Goal: Find specific page/section: Find specific page/section

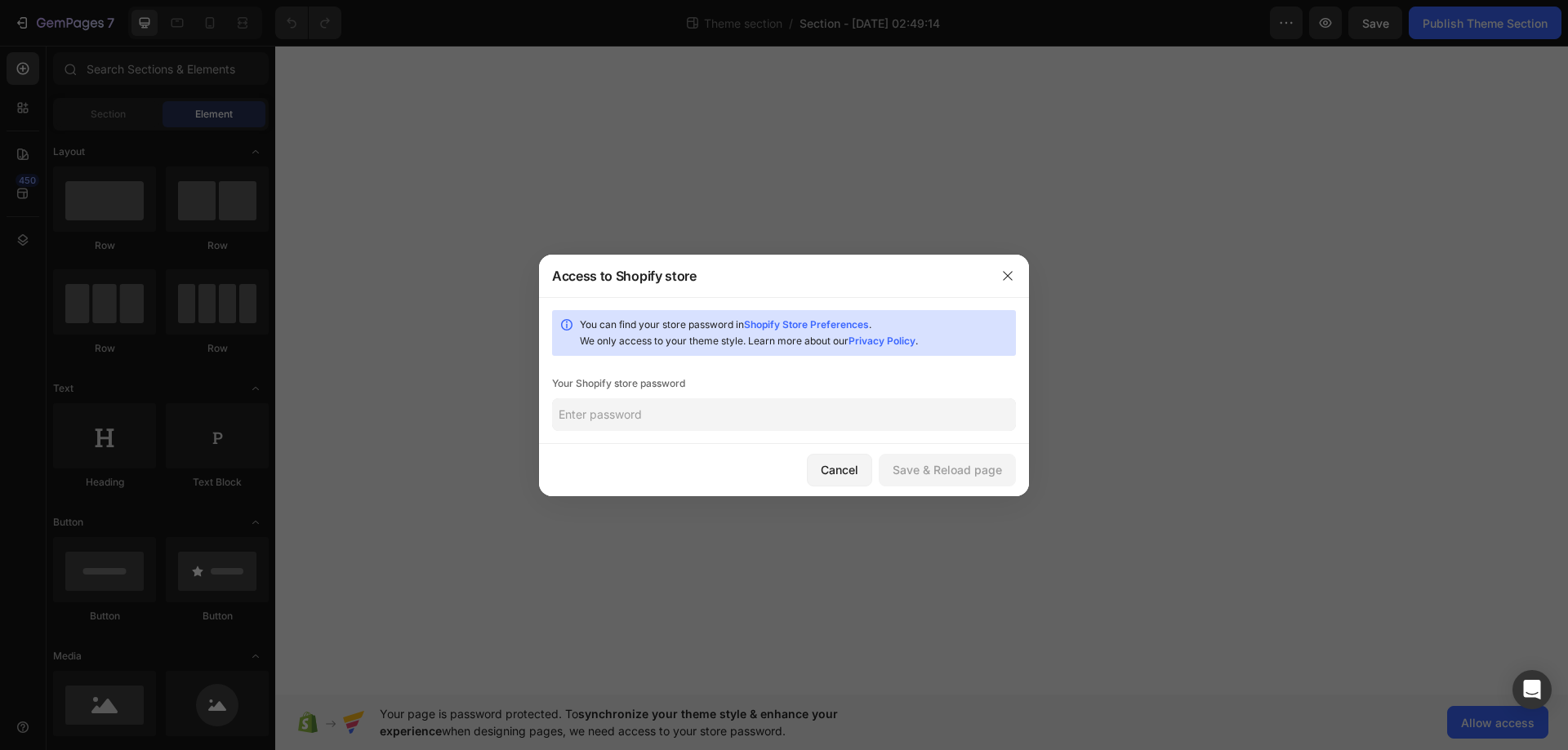
click at [880, 430] on input "text" at bounding box center [784, 414] width 464 height 32
type input "0901"
click at [927, 455] on button "Save & Reload page" at bounding box center [947, 470] width 137 height 32
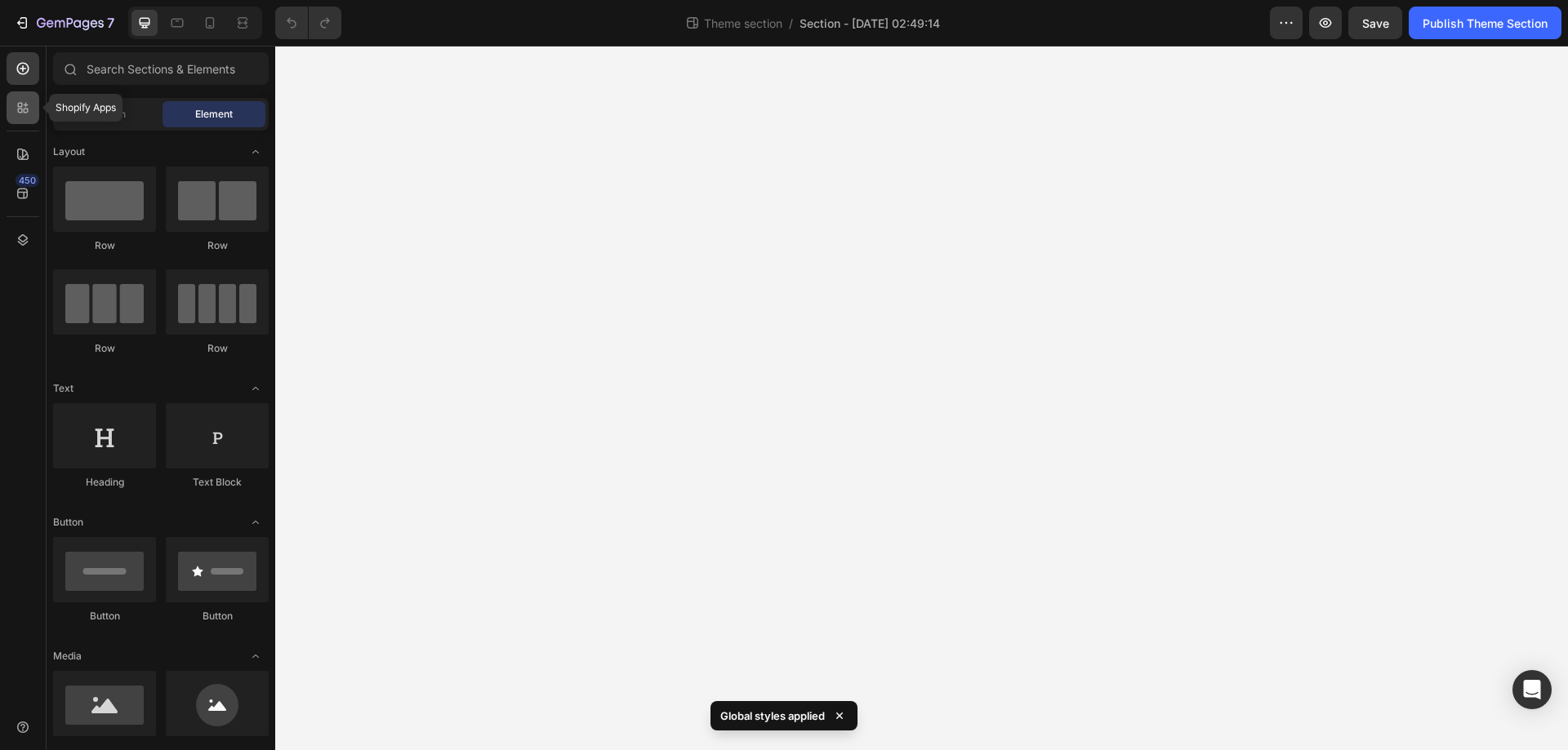
click at [19, 98] on div at bounding box center [22, 107] width 32 height 32
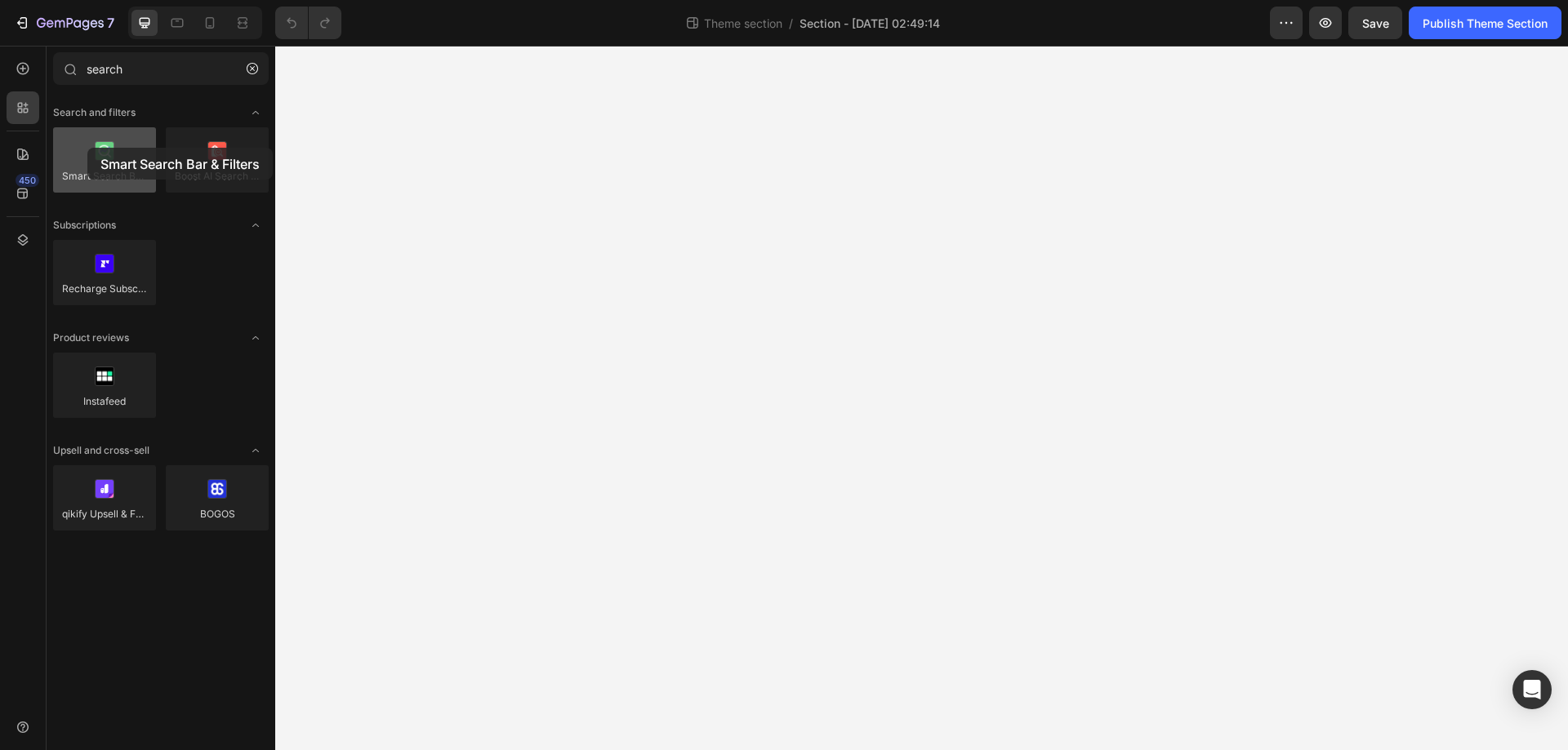
click at [87, 148] on div at bounding box center [105, 159] width 103 height 66
click at [101, 164] on div at bounding box center [105, 159] width 103 height 66
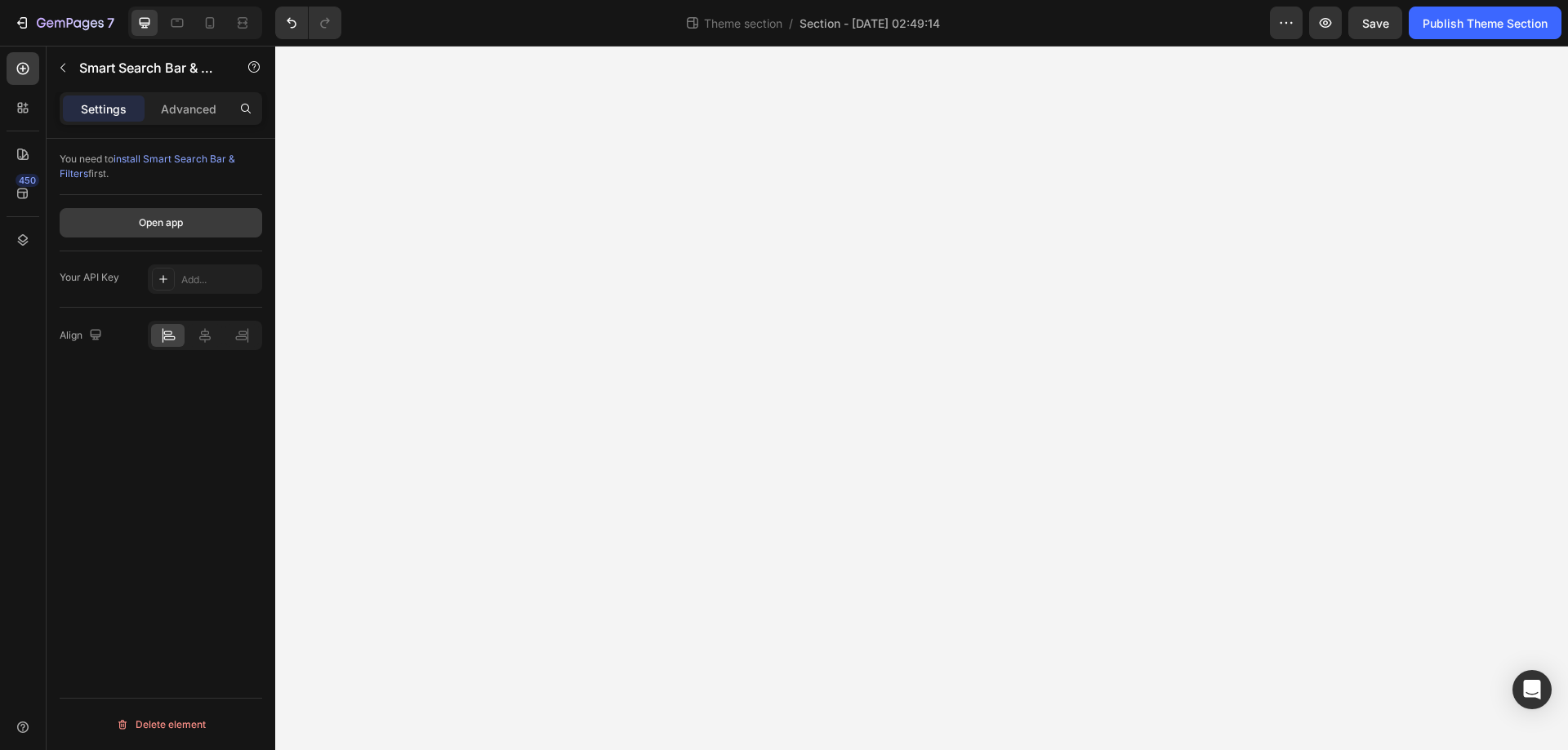
click at [150, 218] on div "Open app" at bounding box center [160, 223] width 44 height 15
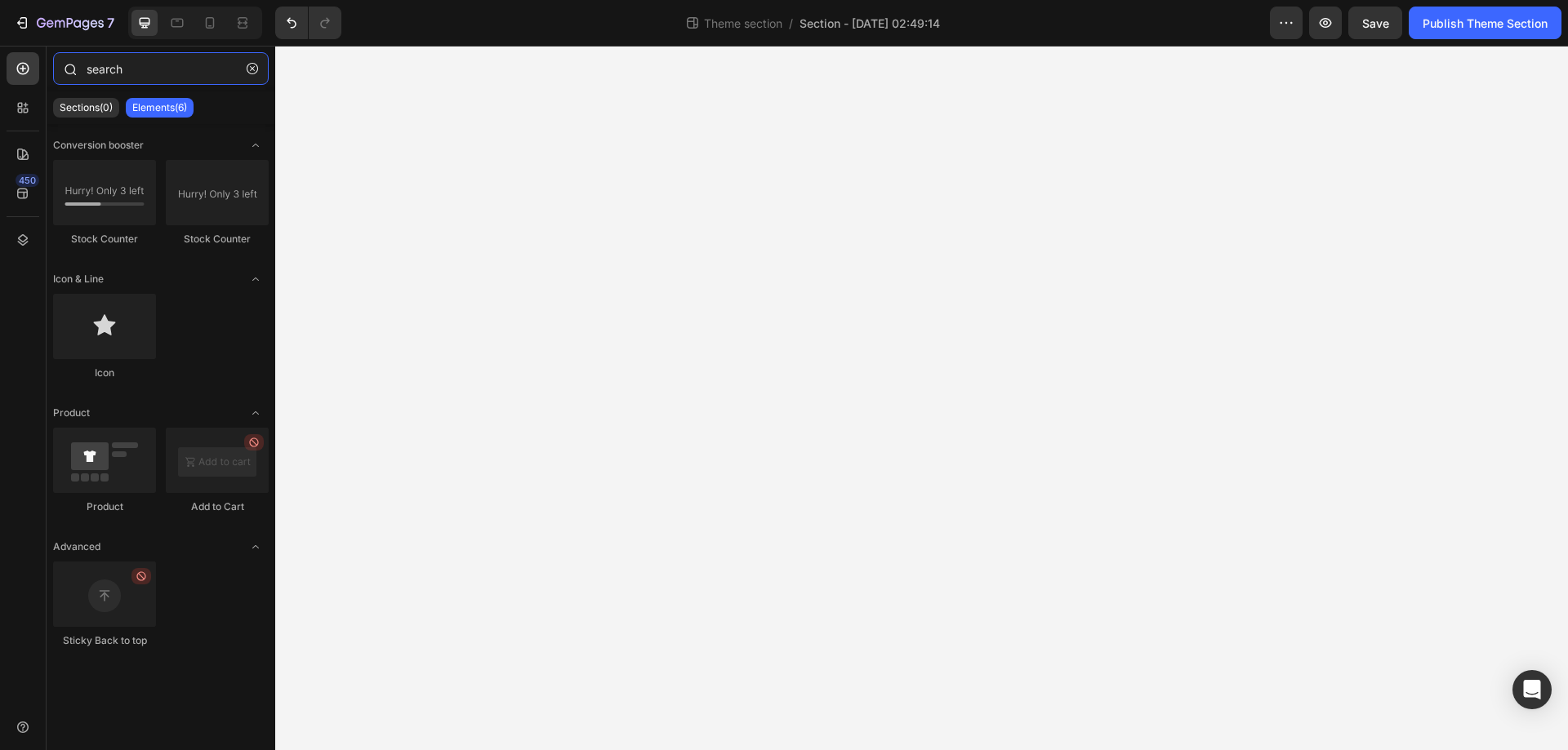
drag, startPoint x: 133, startPoint y: 62, endPoint x: 56, endPoint y: 62, distance: 77.0
click at [56, 62] on div "search" at bounding box center [160, 71] width 229 height 39
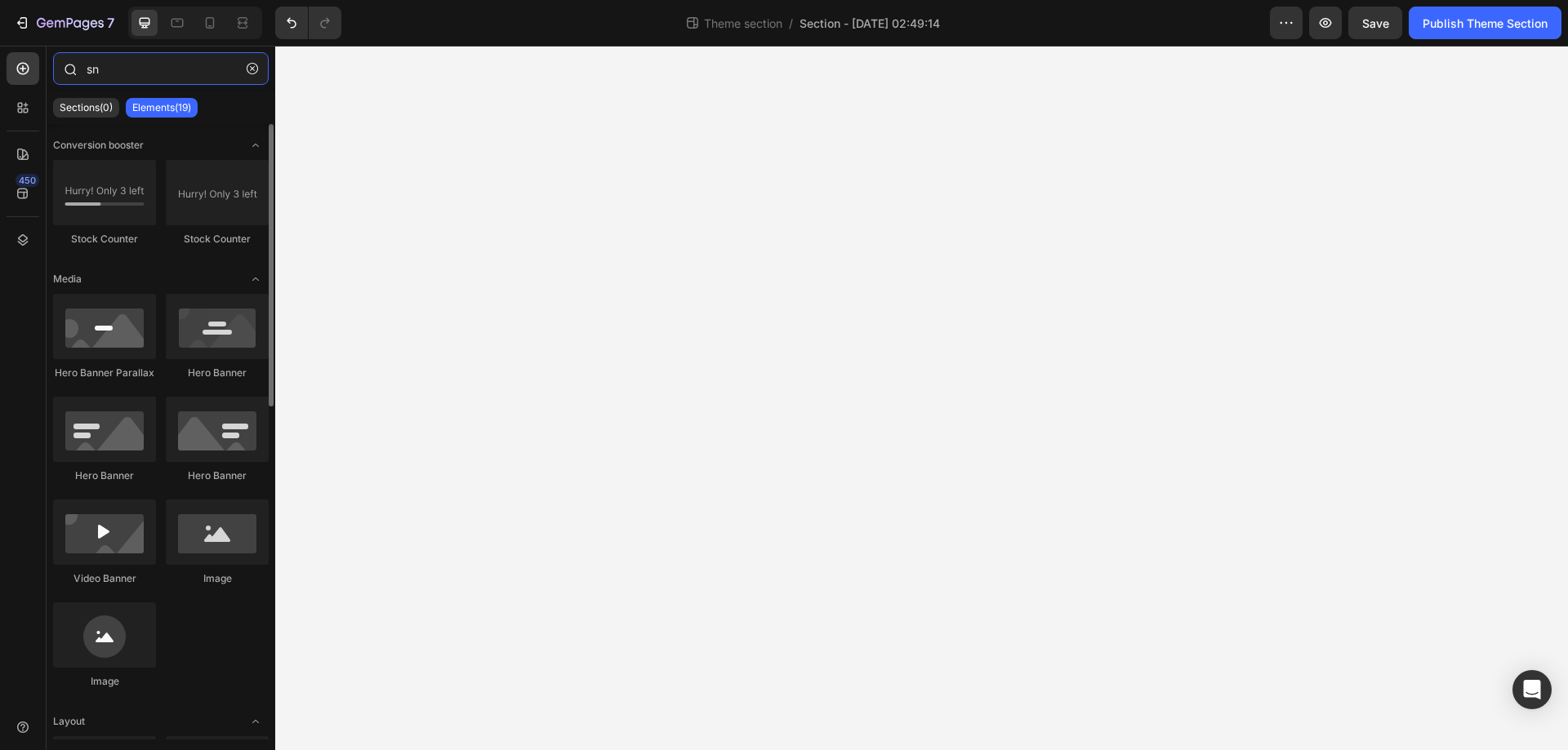
type input "s"
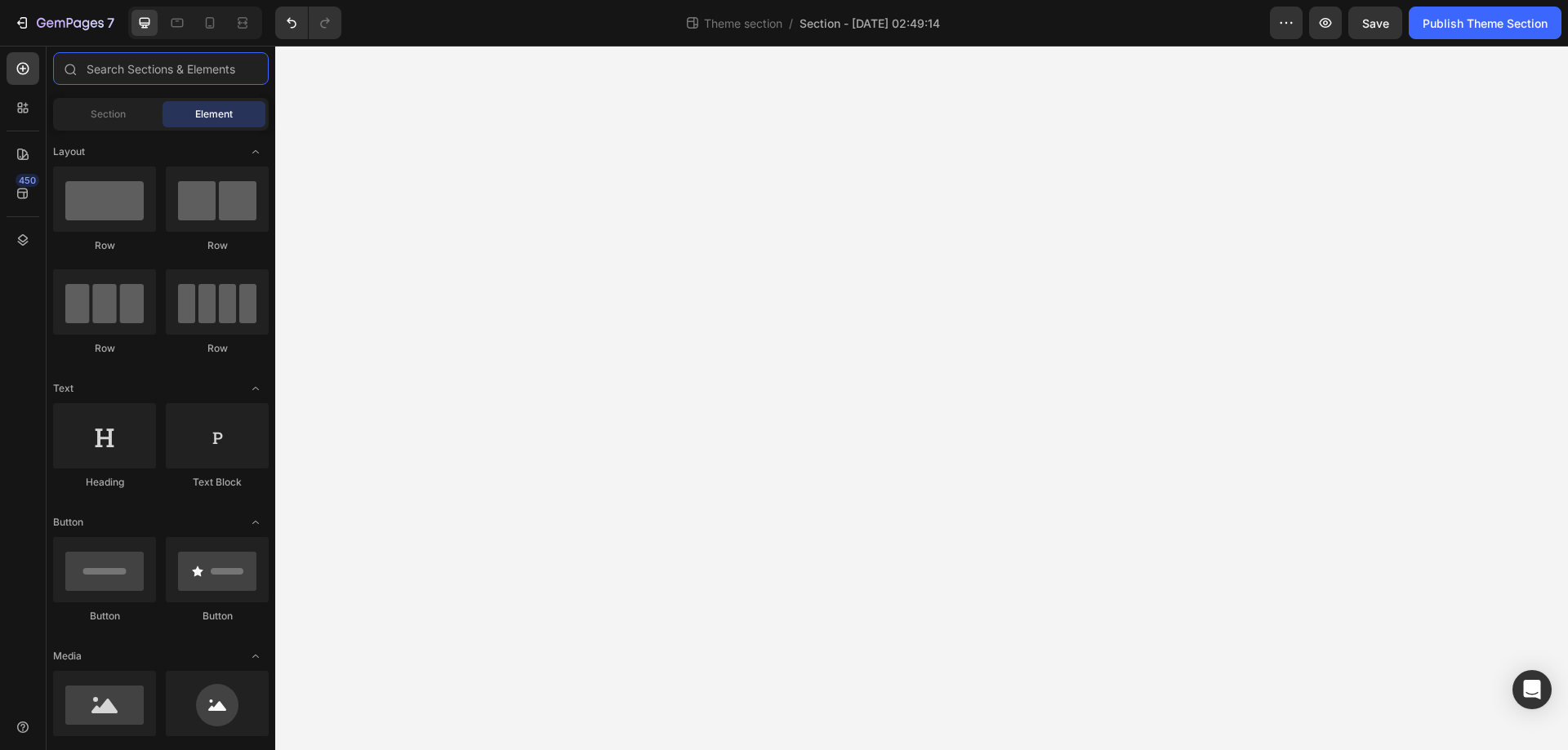
paste input "Snap Search"
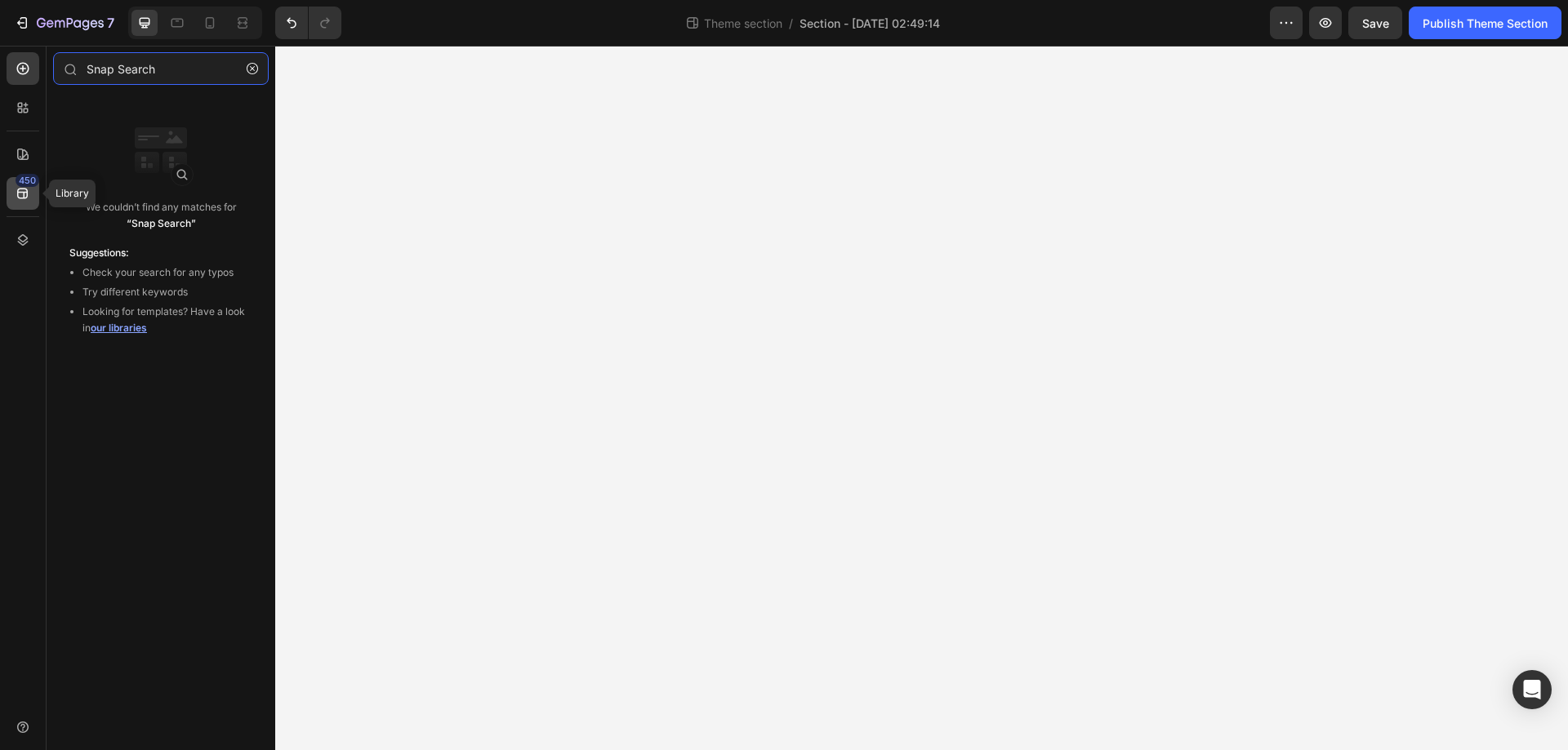
type input "Snap Search"
click at [24, 194] on icon at bounding box center [22, 194] width 11 height 11
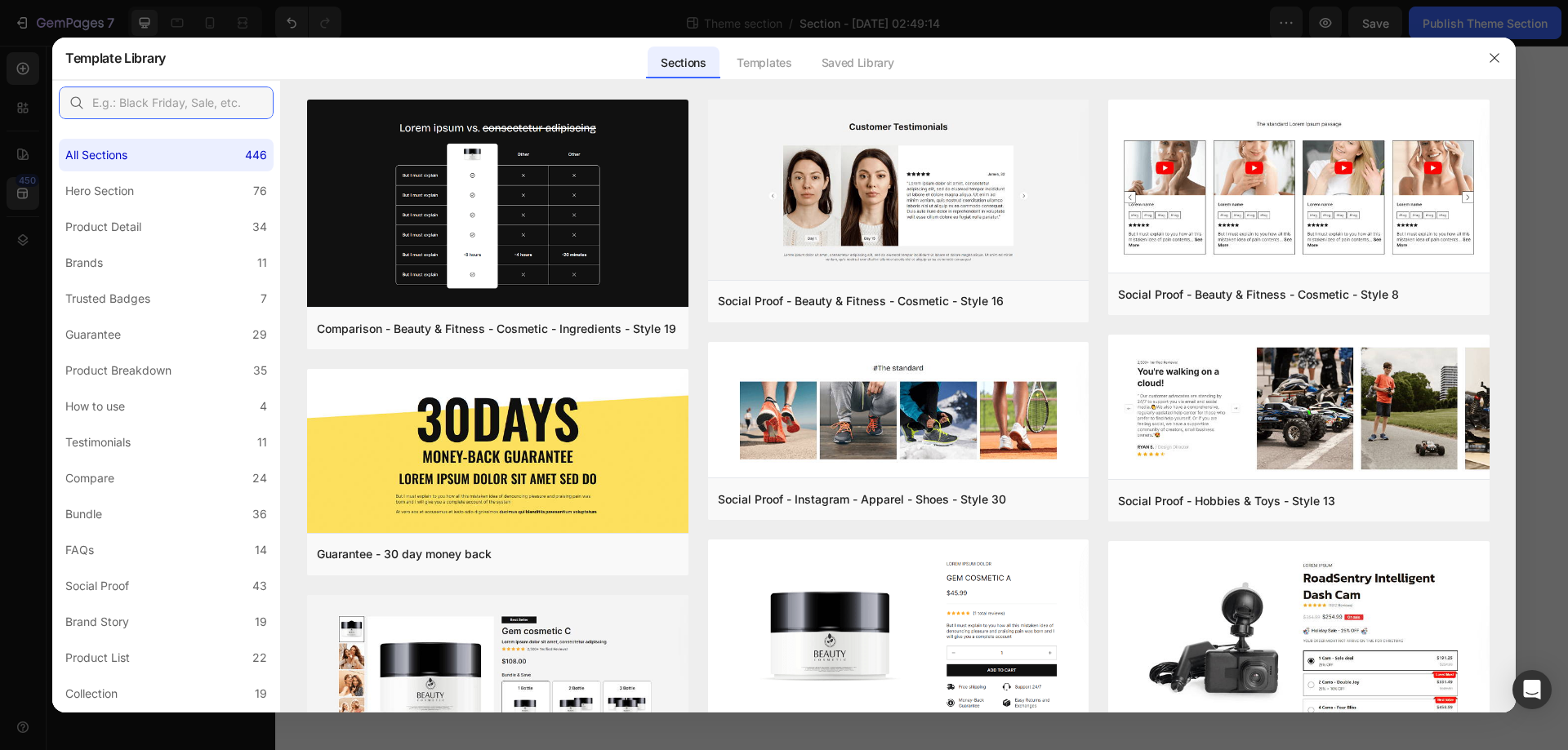
click at [152, 110] on input "text" at bounding box center [166, 102] width 215 height 32
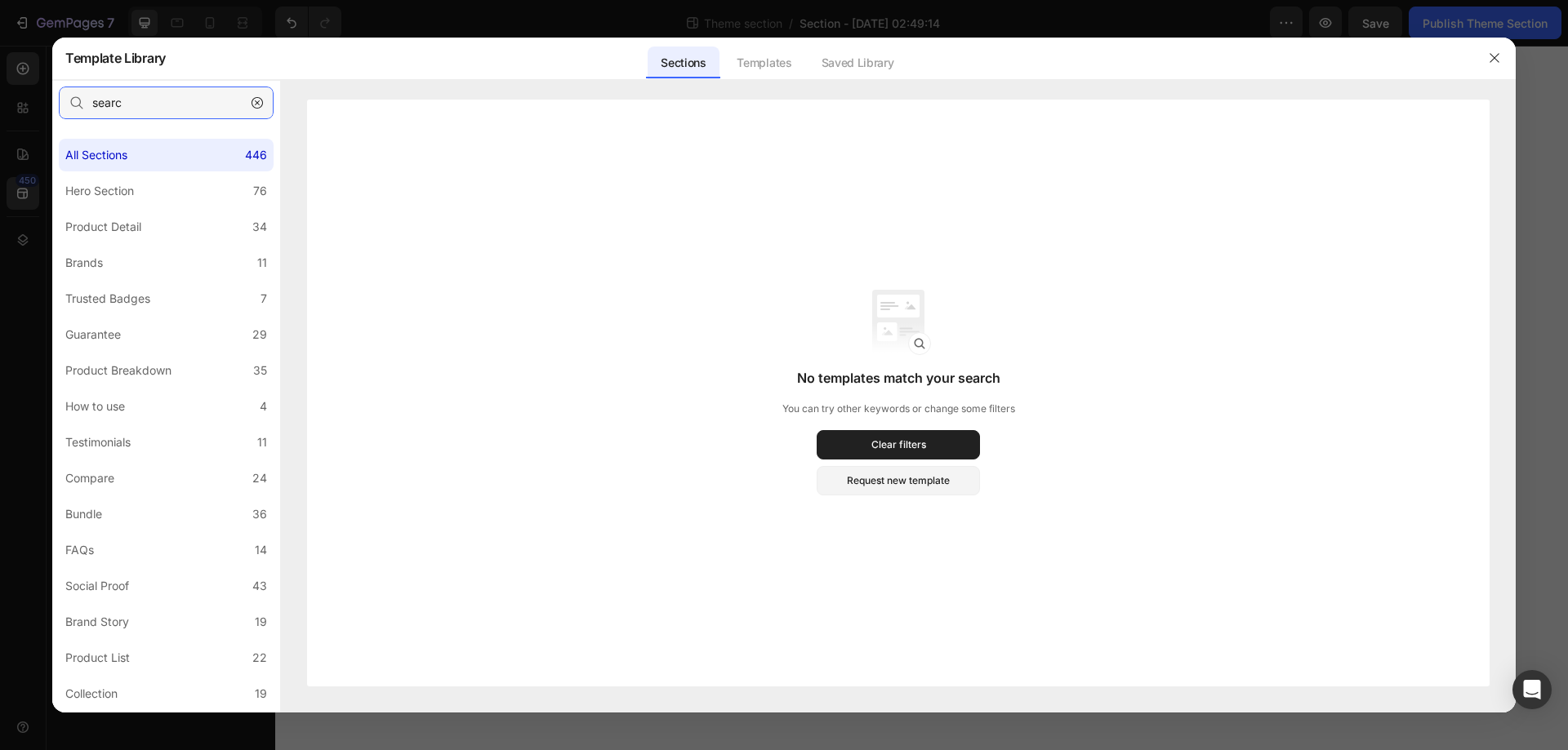
type input "search"
